Goal: Navigation & Orientation: Find specific page/section

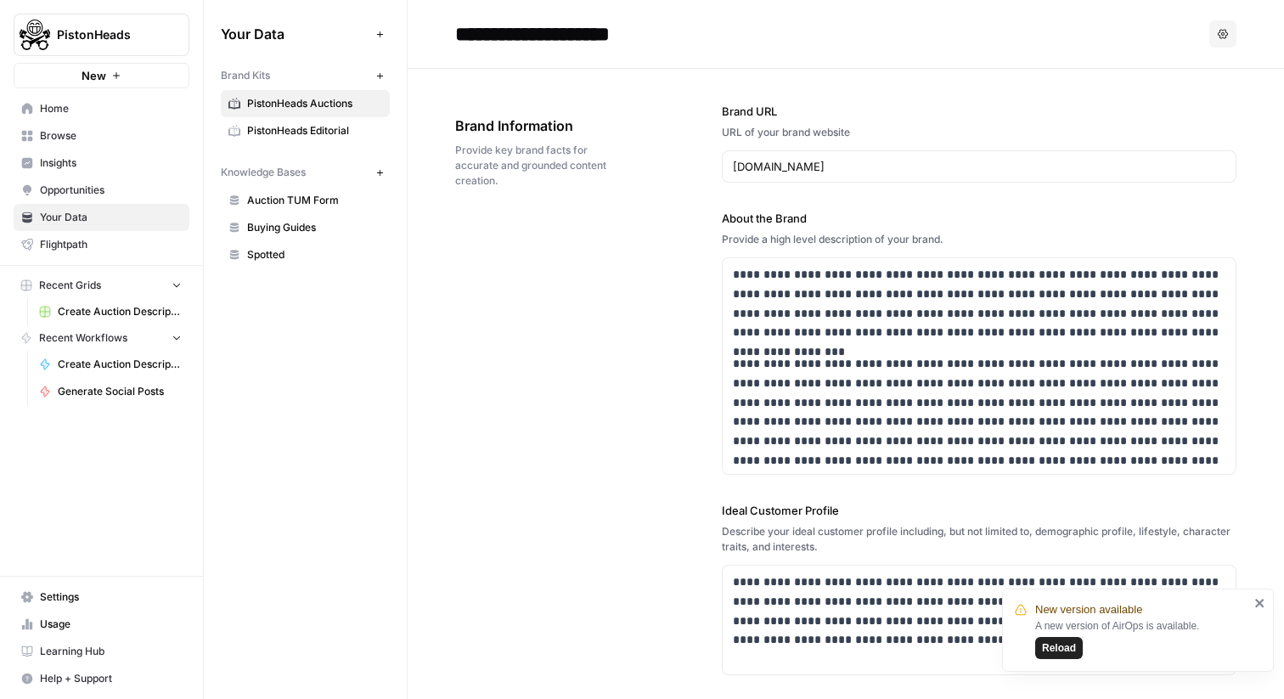
scroll to position [1072, 0]
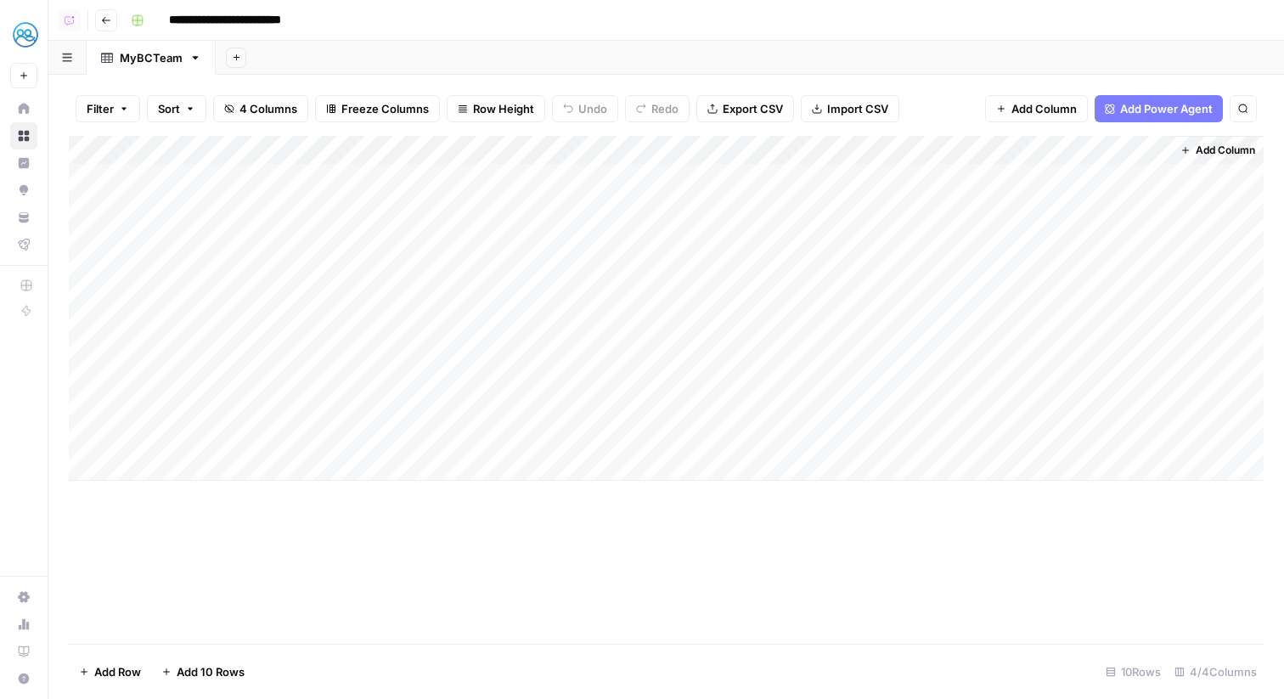
click at [102, 17] on icon "button" at bounding box center [106, 20] width 10 height 10
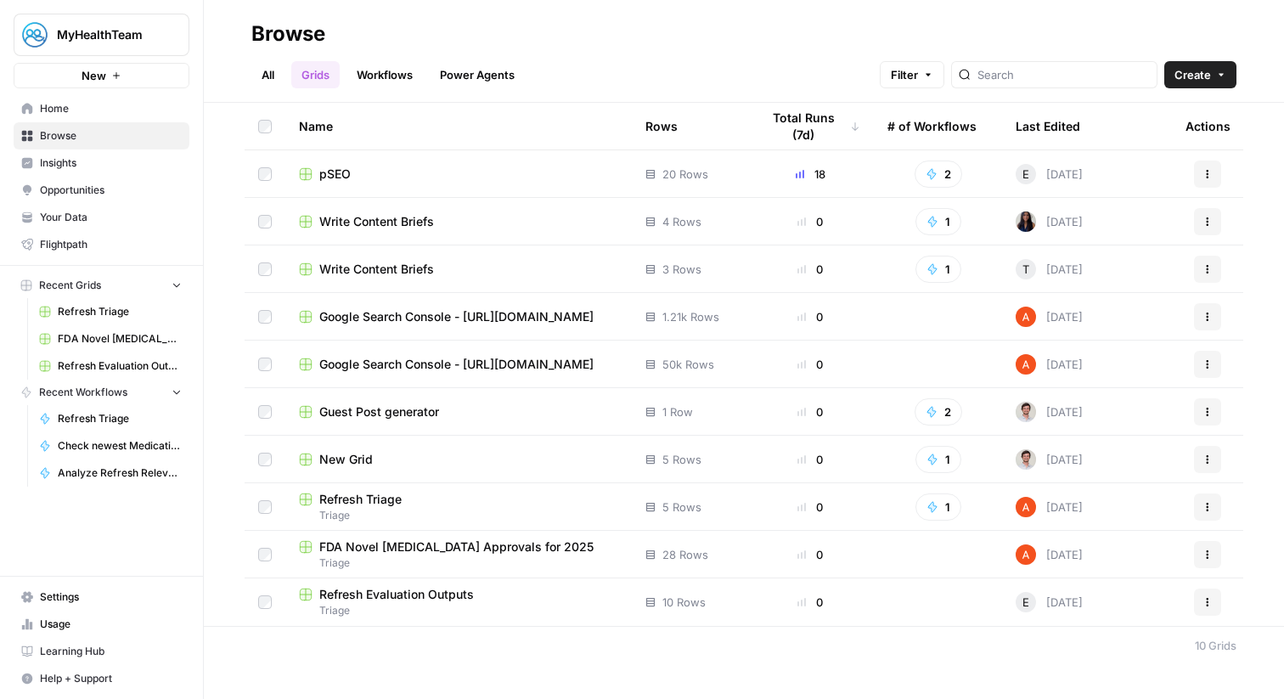
click at [380, 80] on link "Workflows" at bounding box center [384, 74] width 76 height 27
